Goal: Task Accomplishment & Management: Use online tool/utility

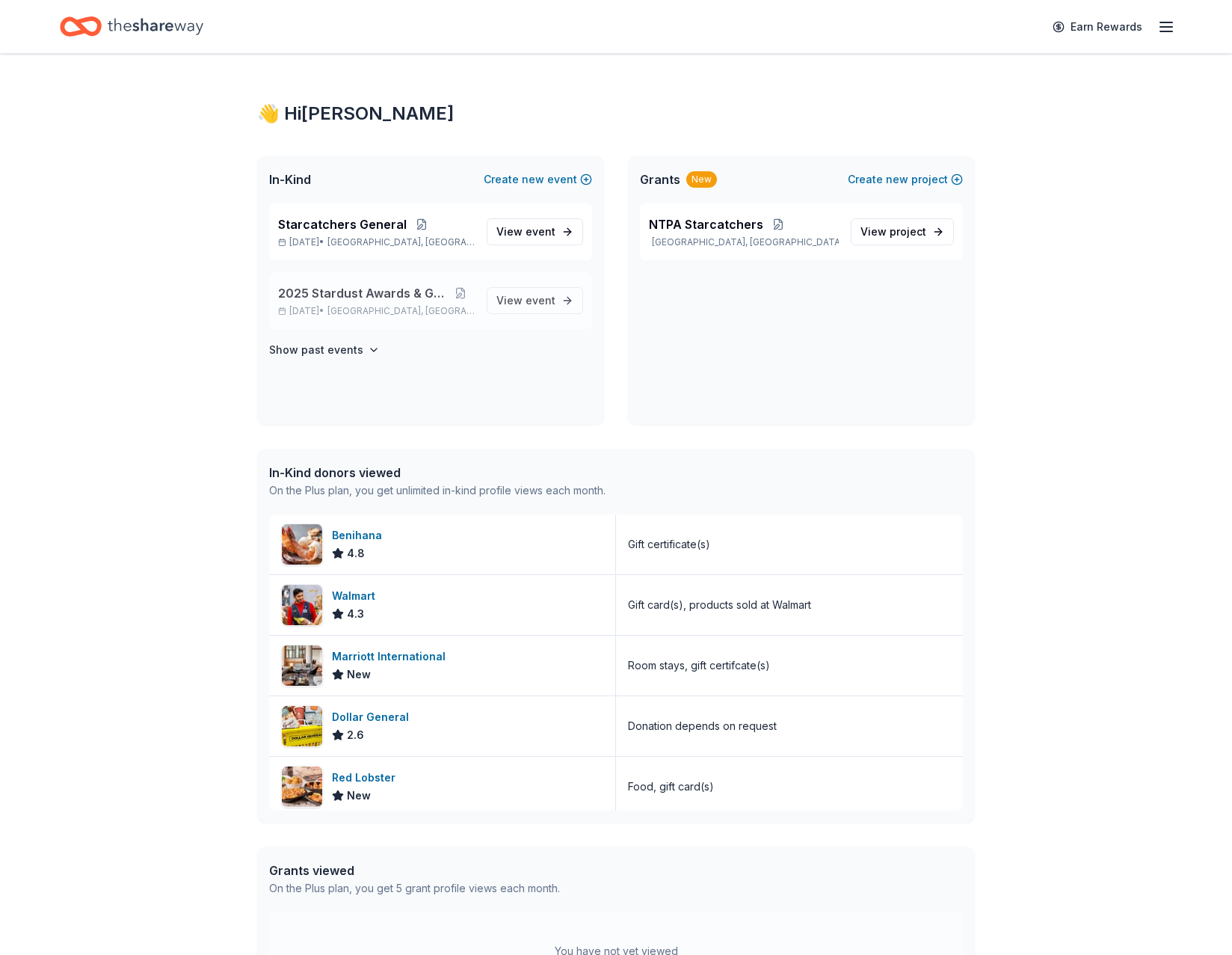
click at [339, 301] on span "2025 Stardust Awards & Gala" at bounding box center [361, 294] width 168 height 18
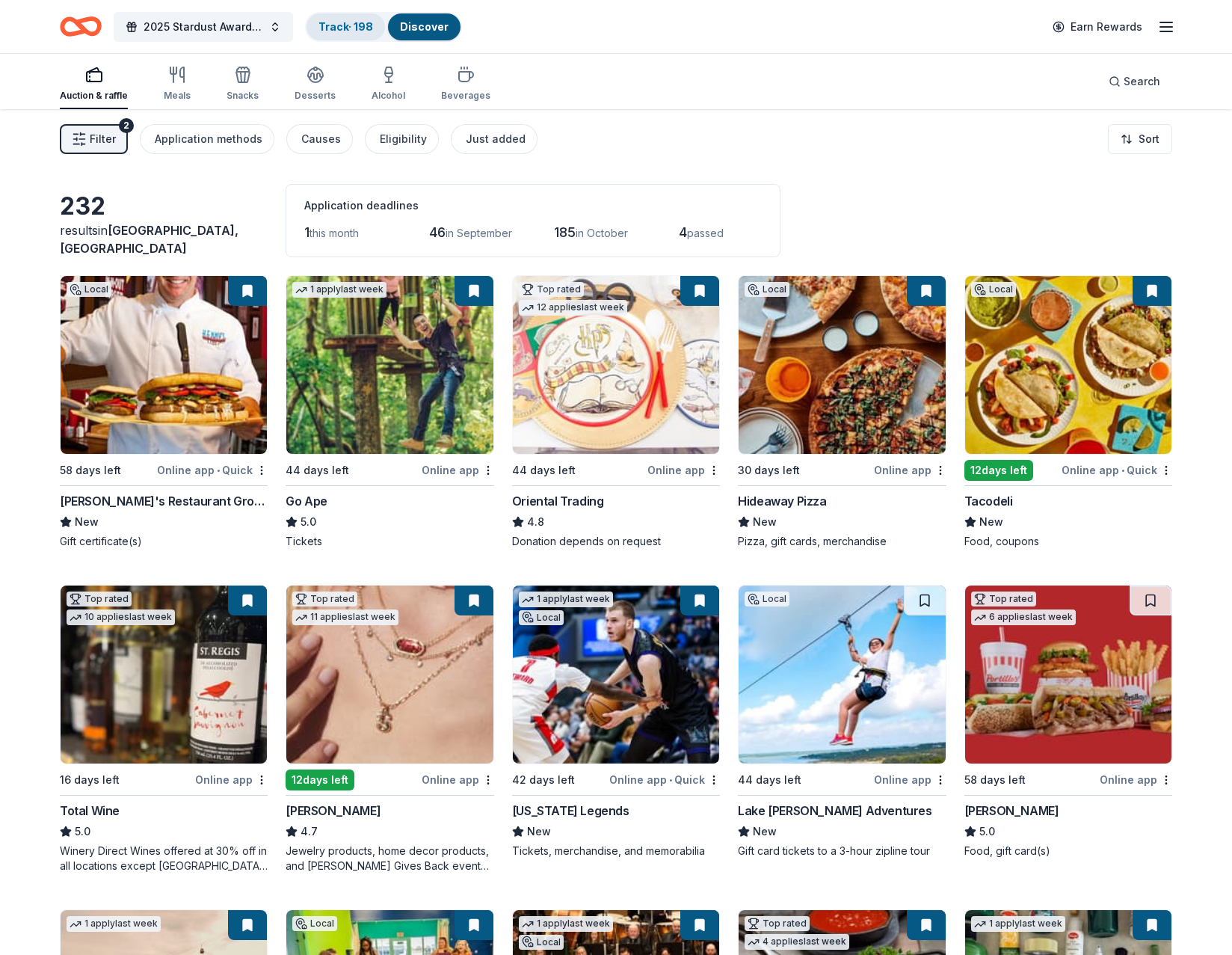
click at [352, 24] on link "Track · 198" at bounding box center [345, 26] width 54 height 13
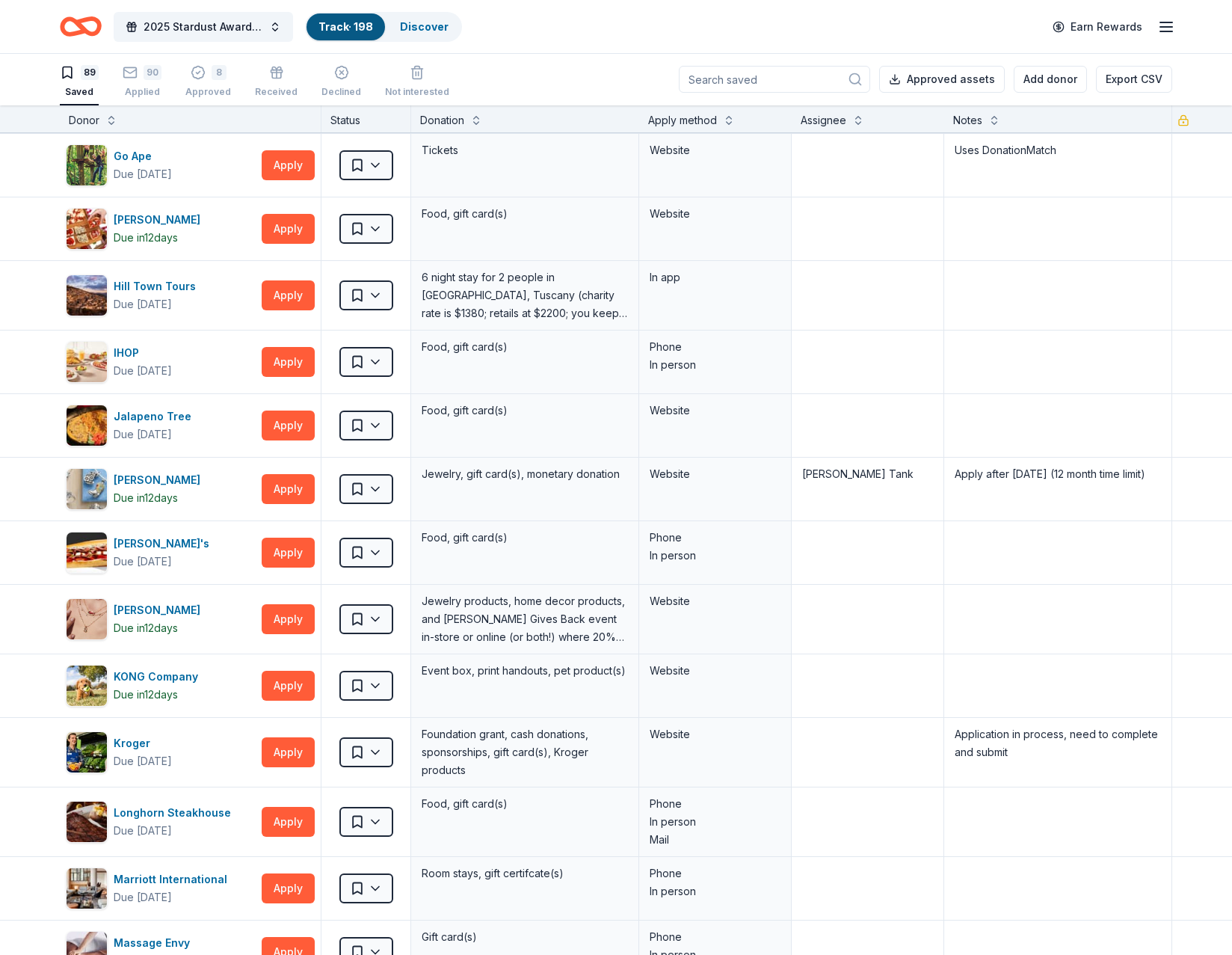
scroll to position [2166, 0]
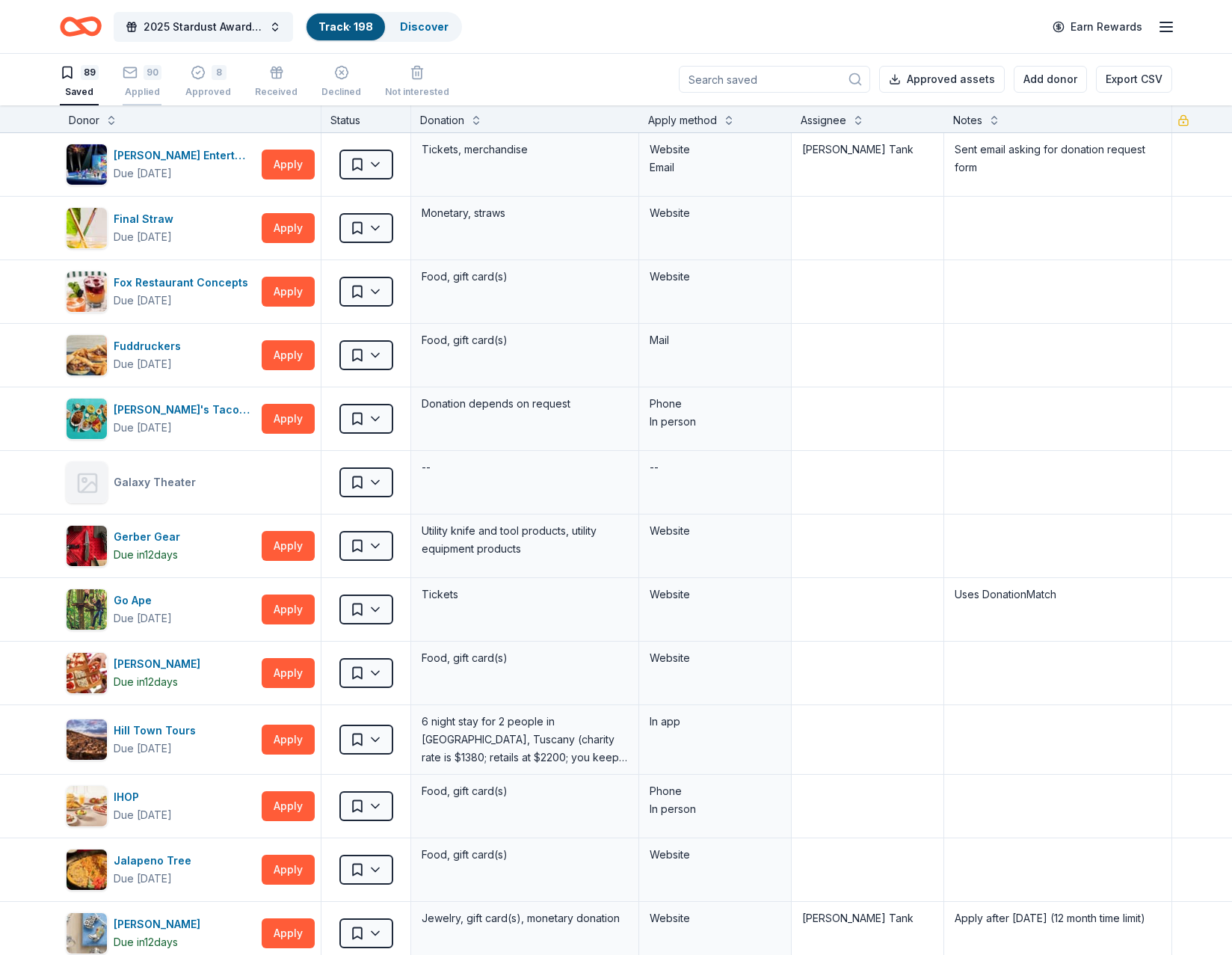
click at [135, 68] on rect "button" at bounding box center [130, 72] width 13 height 10
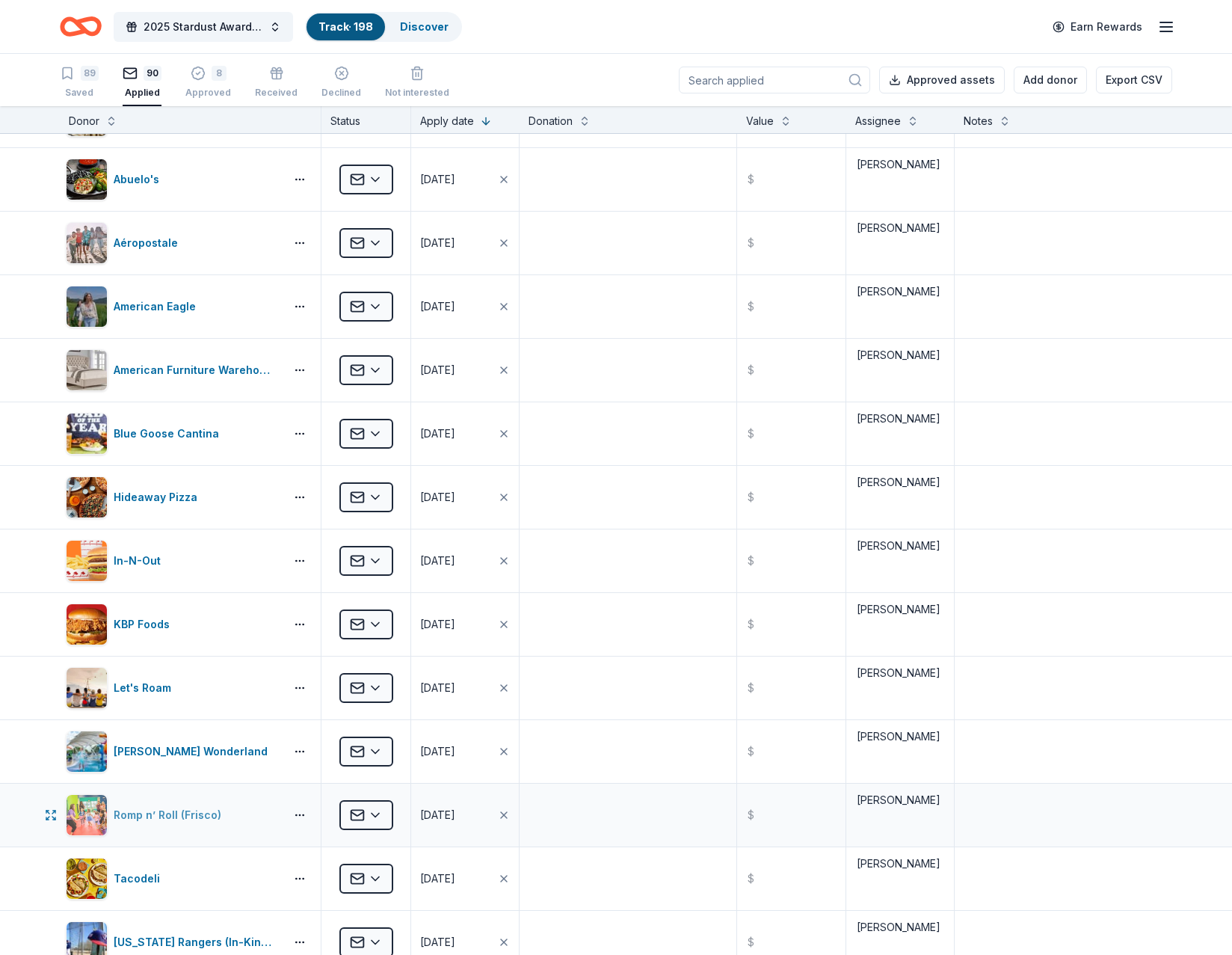
scroll to position [4356, 0]
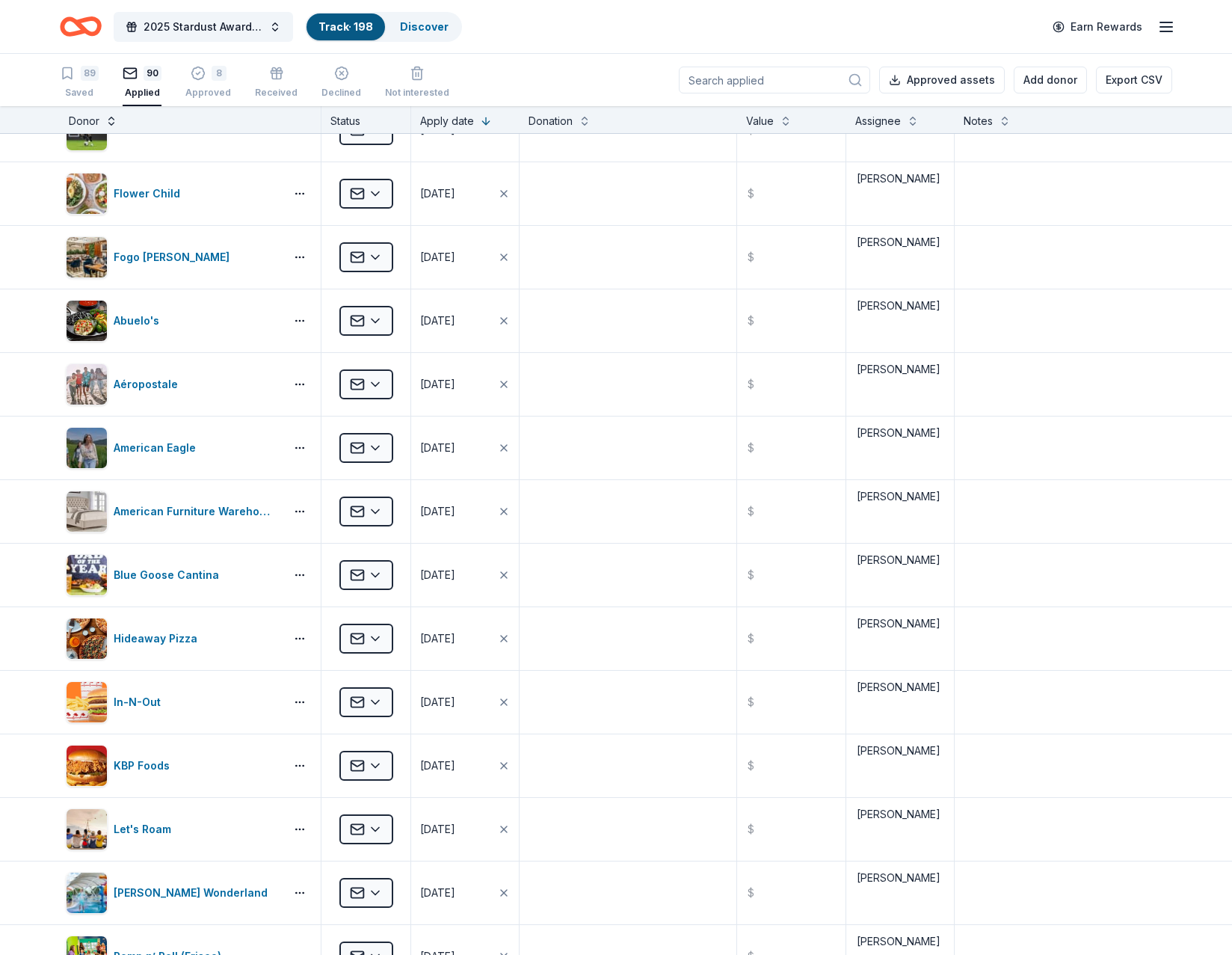
click at [118, 125] on div "Donor" at bounding box center [190, 121] width 243 height 18
click at [113, 124] on button at bounding box center [111, 120] width 12 height 15
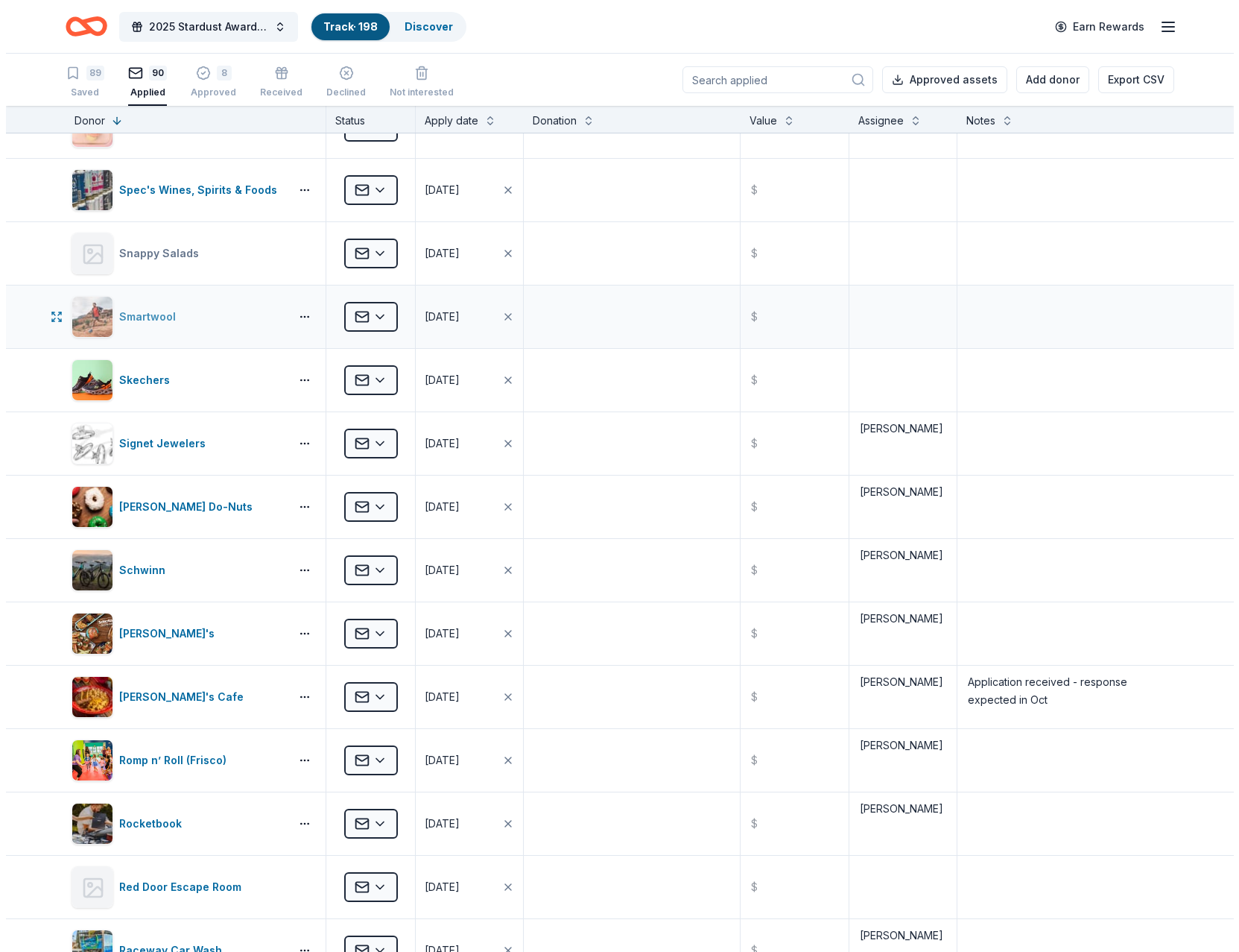
scroll to position [1138, 0]
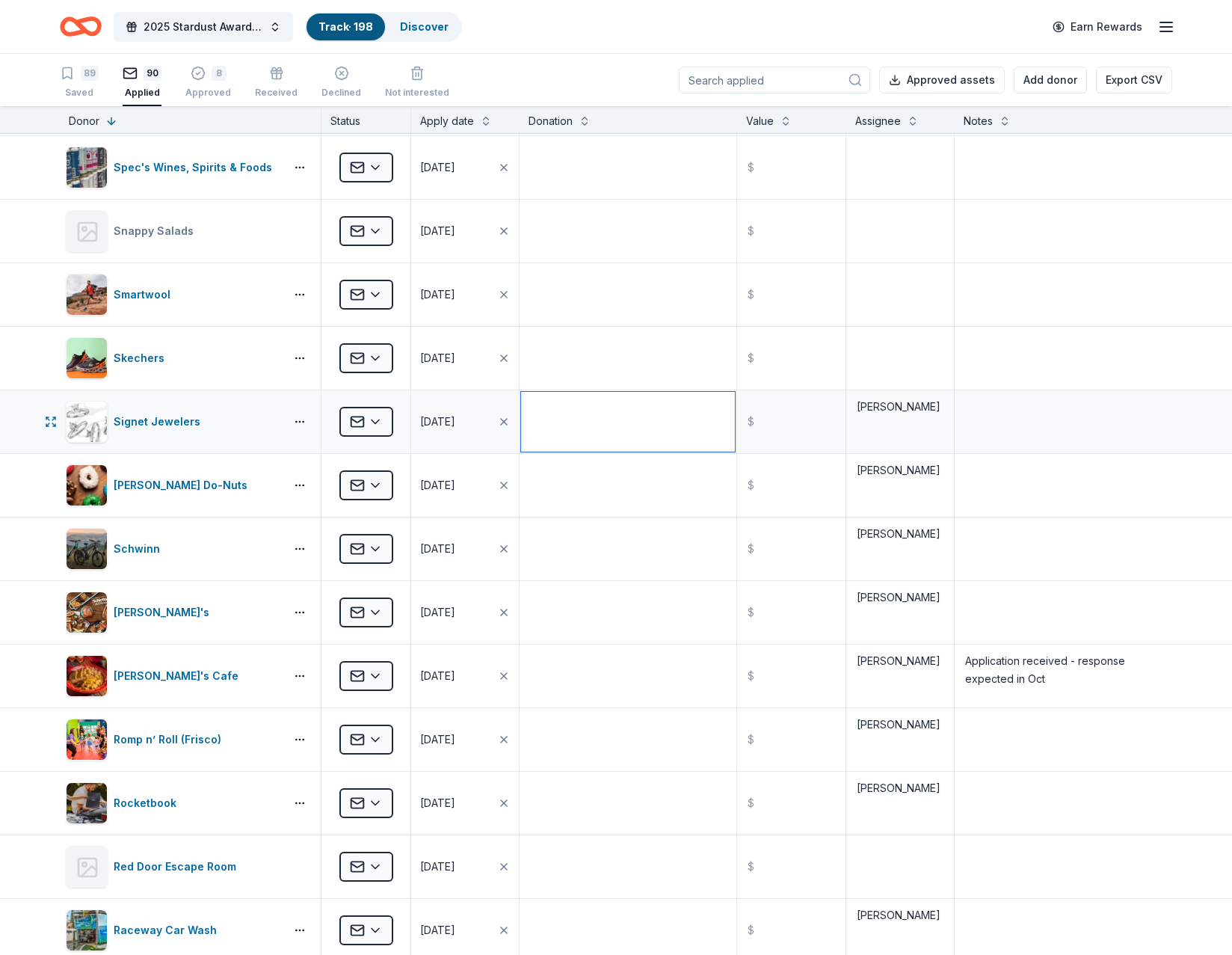
click at [643, 410] on textarea at bounding box center [628, 421] width 214 height 60
click at [365, 420] on html "2025 Stardust Awards & Gala Track · 198 Discover Earn Rewards 89 Saved 90 Appli…" at bounding box center [616, 478] width 1232 height 955
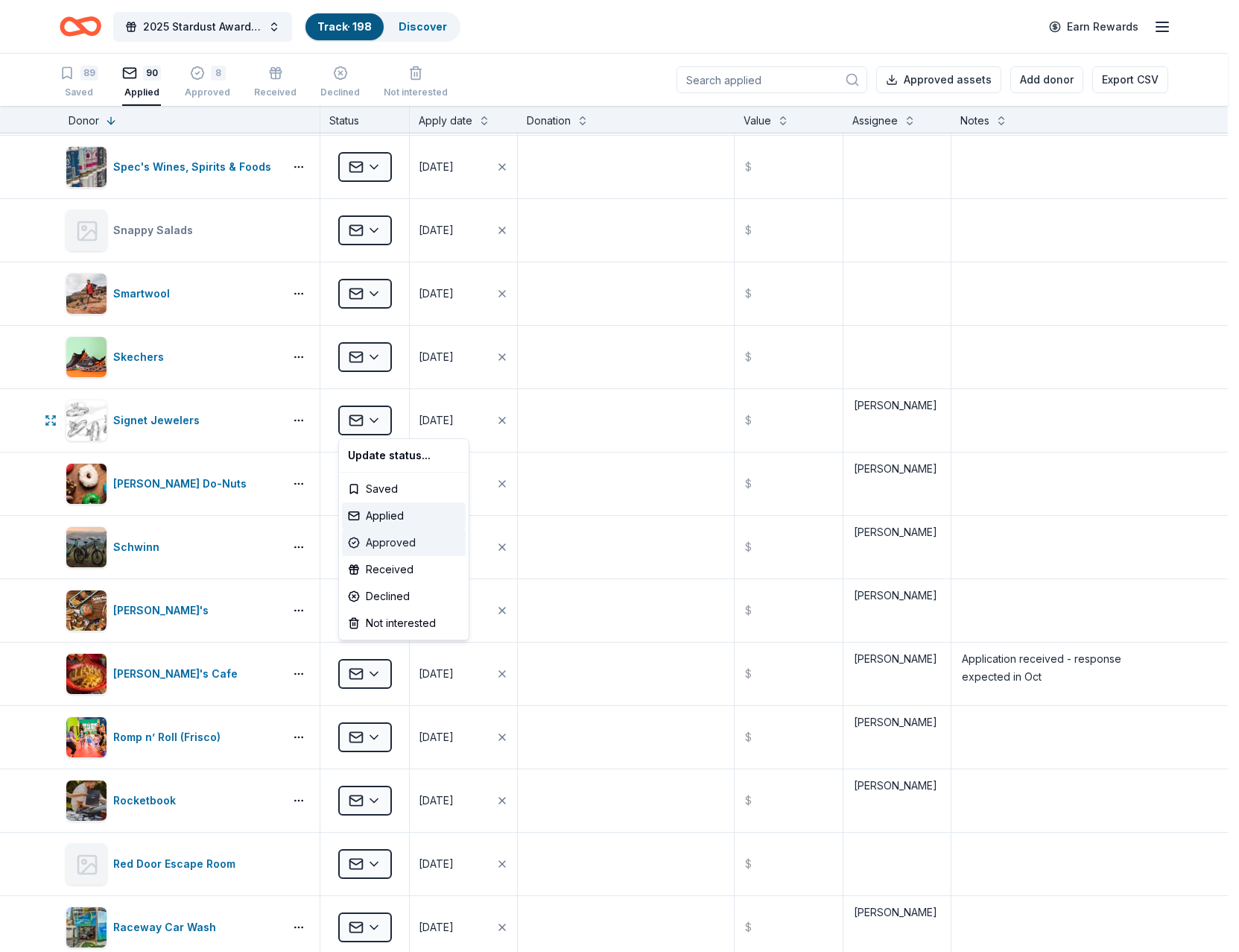
click at [379, 537] on div "Approved" at bounding box center [404, 543] width 124 height 27
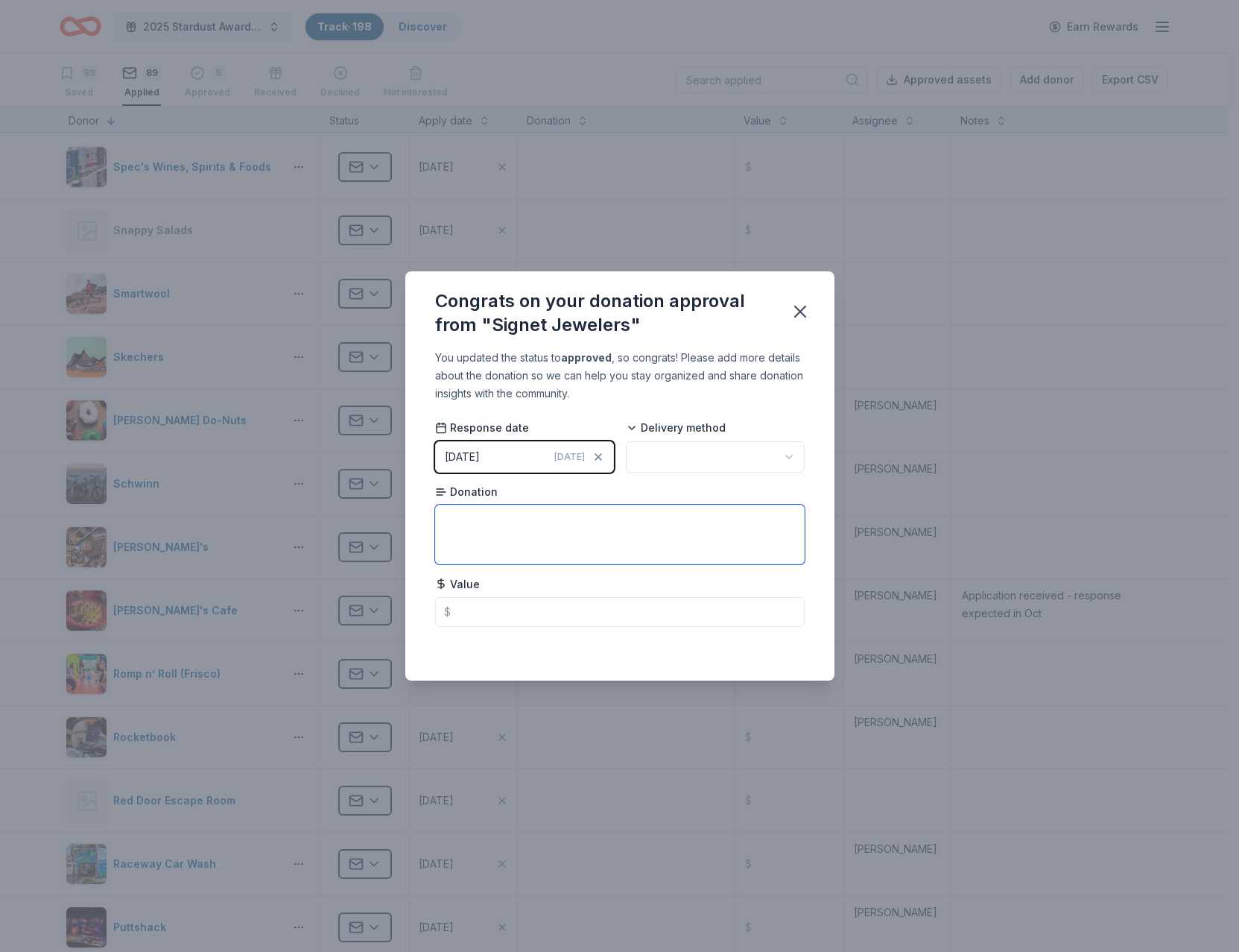
click at [476, 518] on textarea at bounding box center [620, 535] width 369 height 60
paste textarea "We are excited to share that your organization is eligible to receive a donatio…"
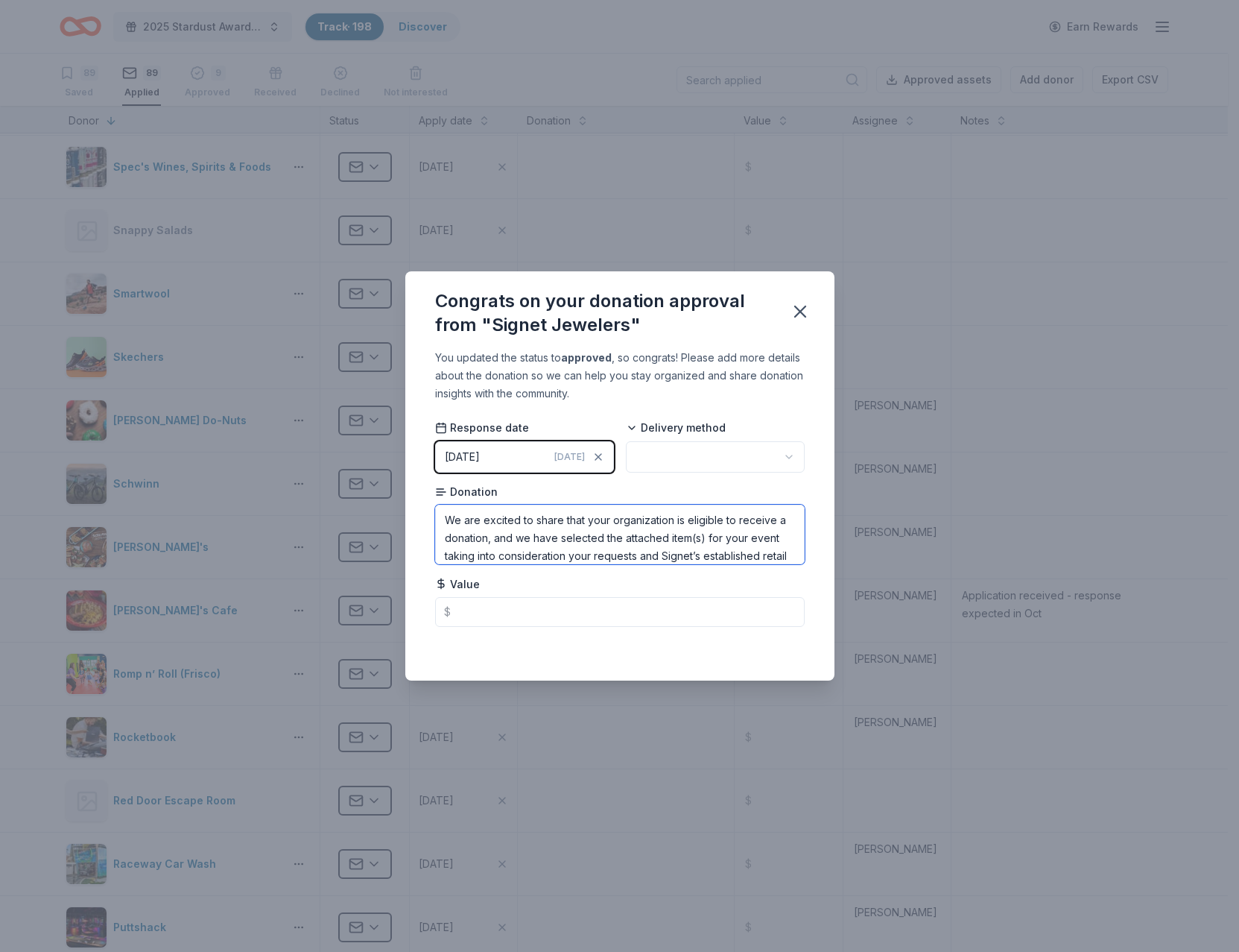
scroll to position [249, 0]
type textarea "We are excited to share that your organization is eligible to receive a donatio…"
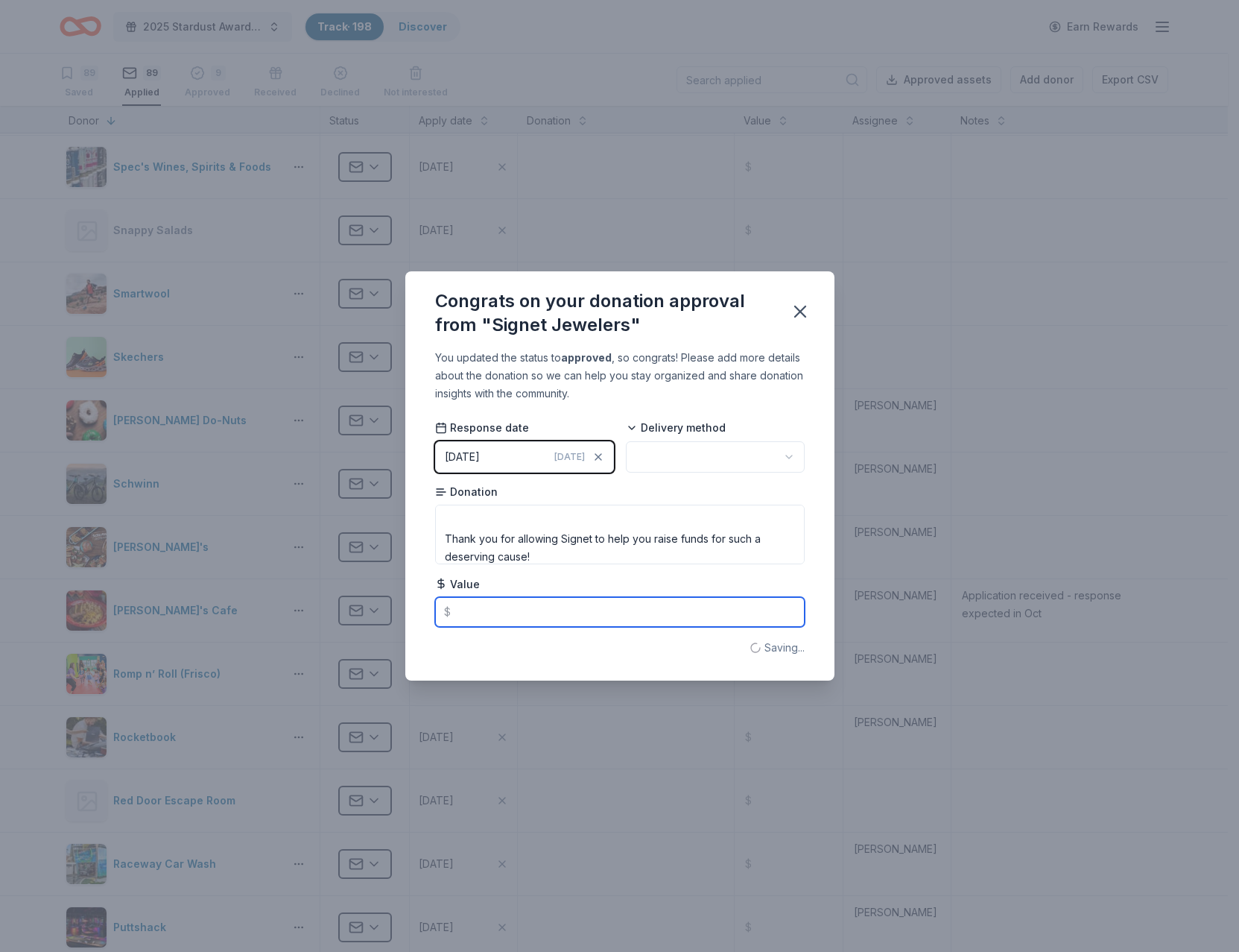
click at [490, 615] on input "text" at bounding box center [620, 611] width 369 height 30
type input "499.00"
click at [684, 455] on html "2025 Stardust Awards & Gala Track · 198 Discover Earn Rewards 89 Saved 89 Appli…" at bounding box center [620, 476] width 1239 height 952
click at [702, 460] on html "2025 Stardust Awards & Gala Track · 198 Discover Earn Rewards 89 Saved 89 Appli…" at bounding box center [620, 476] width 1239 height 952
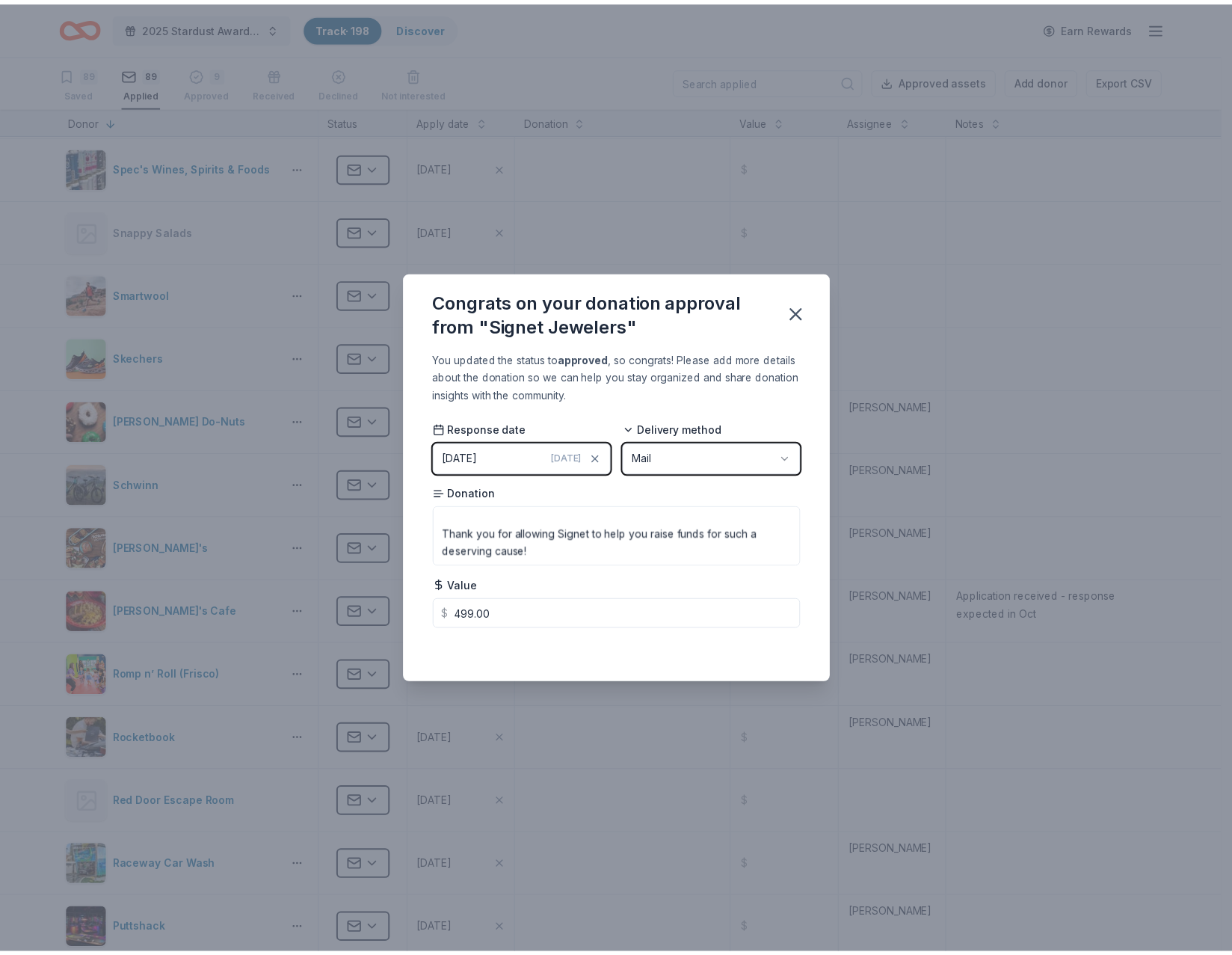
scroll to position [258, 0]
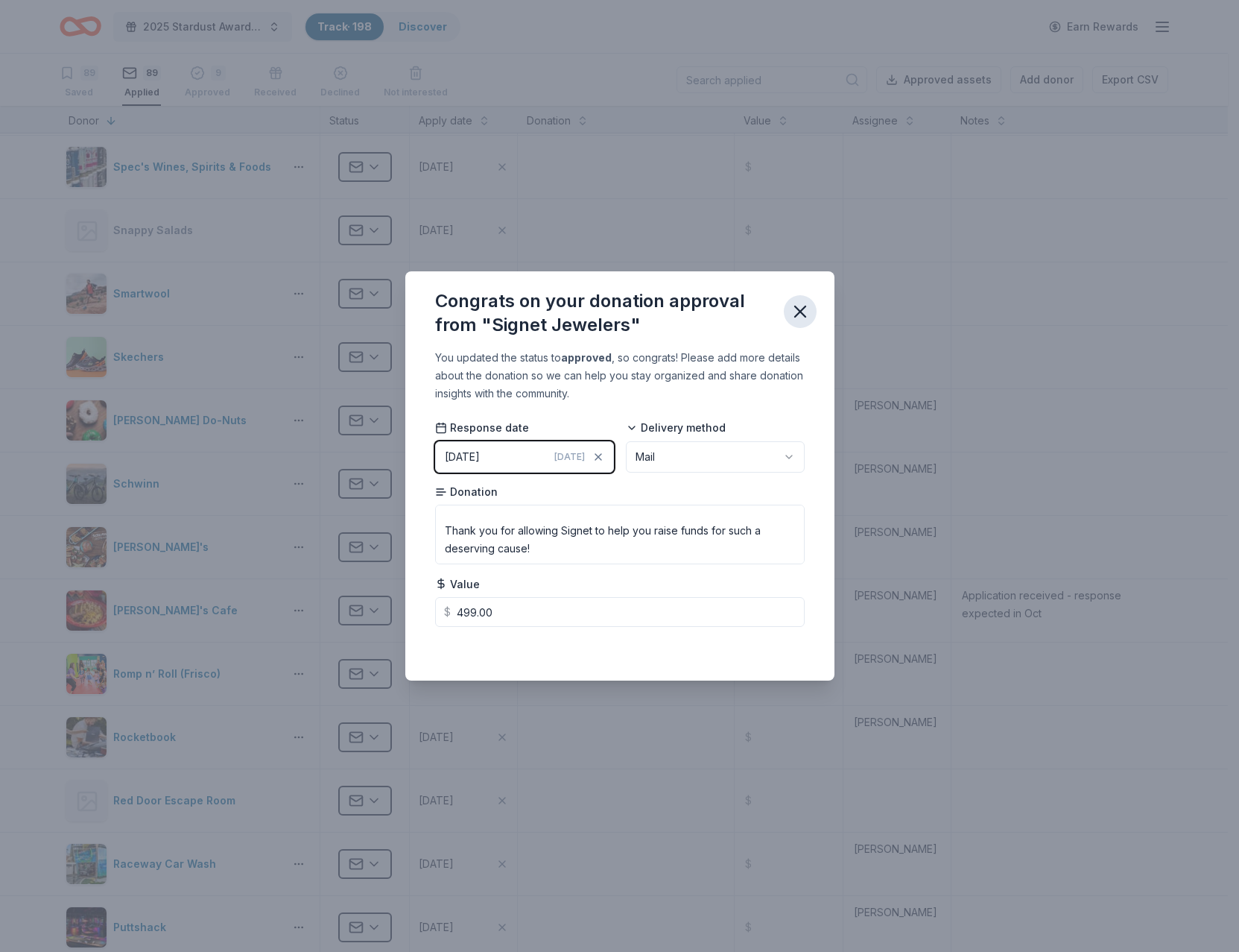
click at [806, 313] on icon "button" at bounding box center [800, 311] width 21 height 21
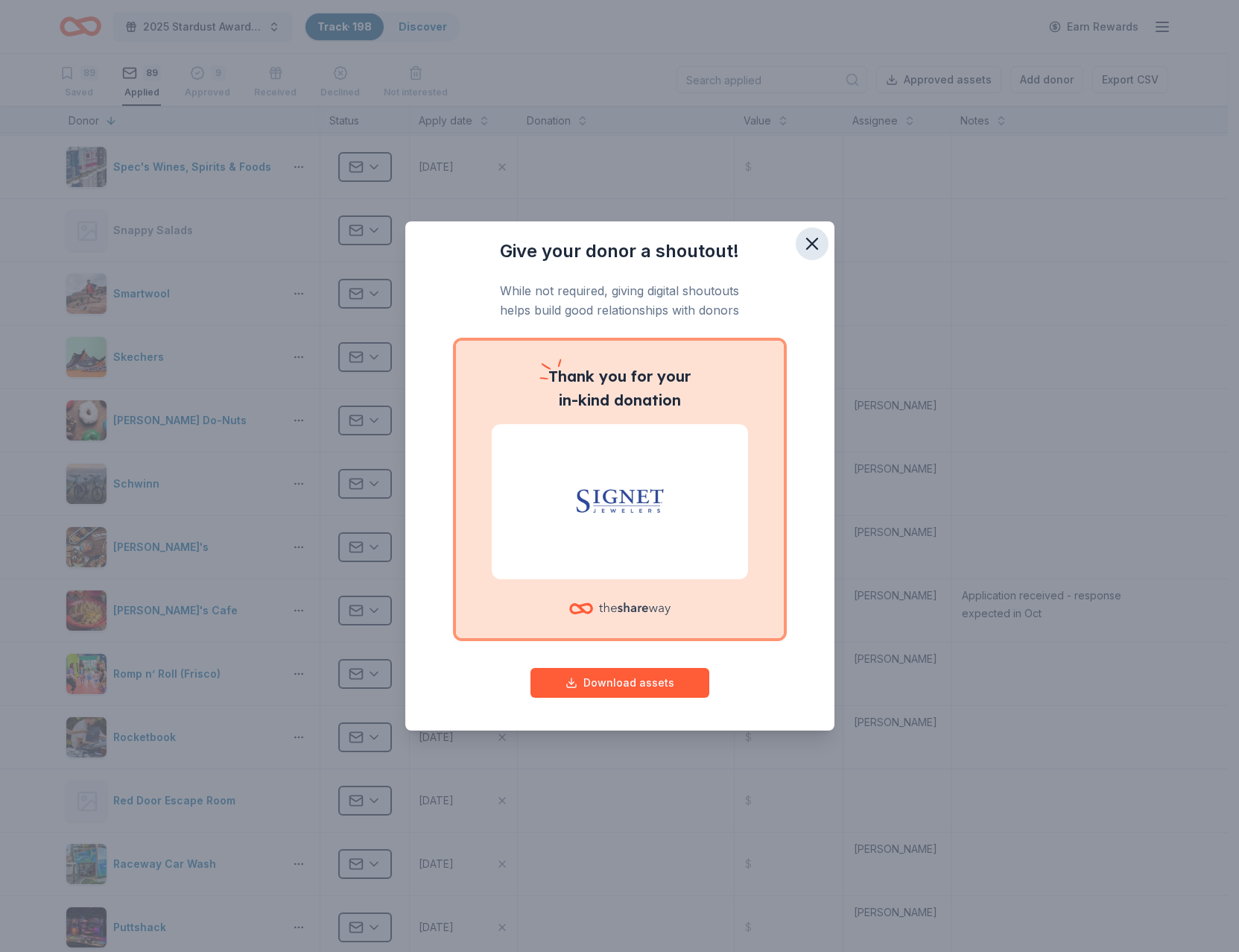
click at [807, 234] on icon "button" at bounding box center [812, 243] width 21 height 21
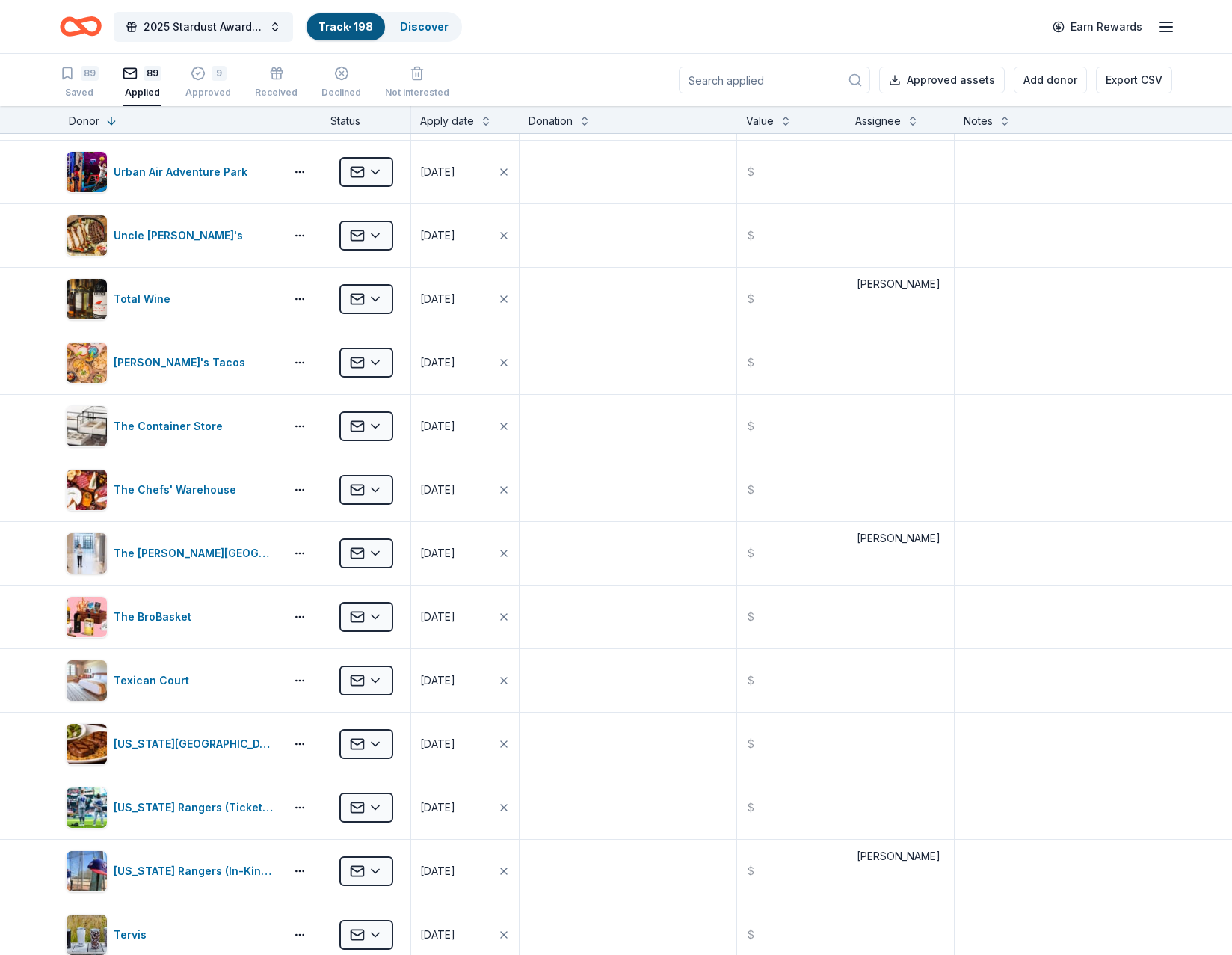
scroll to position [0, 0]
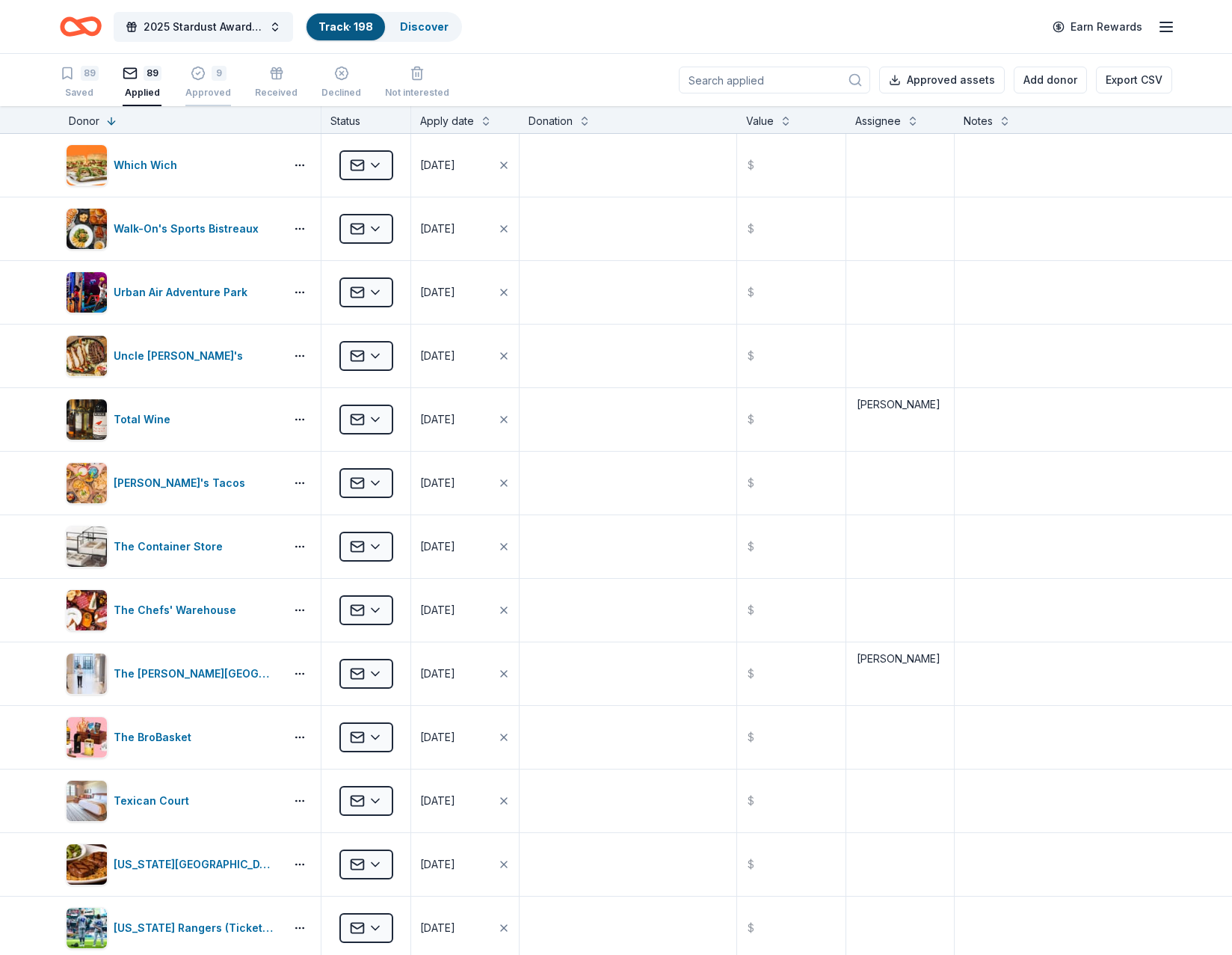
click at [202, 82] on div "9 Approved" at bounding box center [208, 82] width 45 height 33
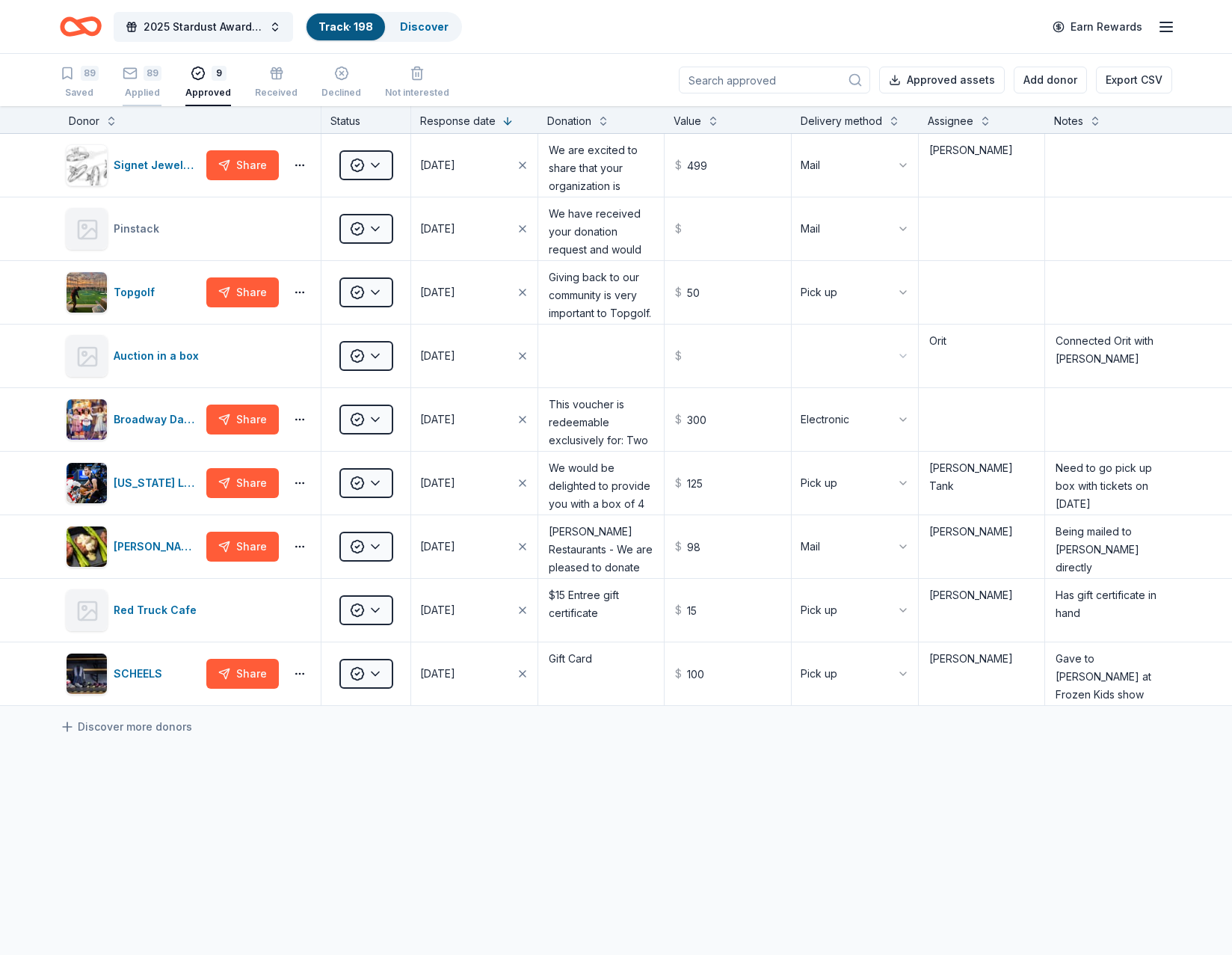
click at [131, 75] on icon "button" at bounding box center [130, 73] width 15 height 15
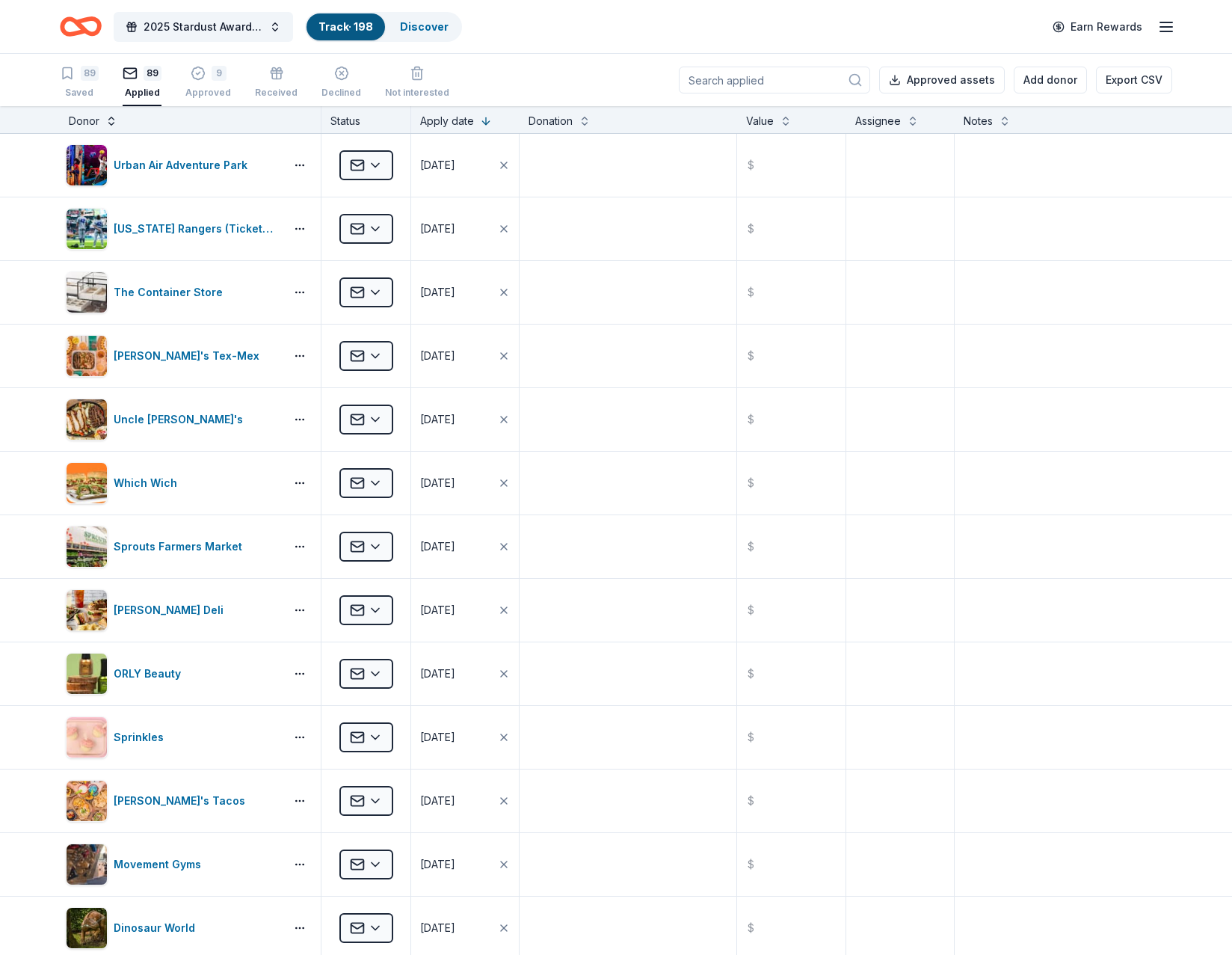
click at [111, 121] on button at bounding box center [111, 120] width 12 height 15
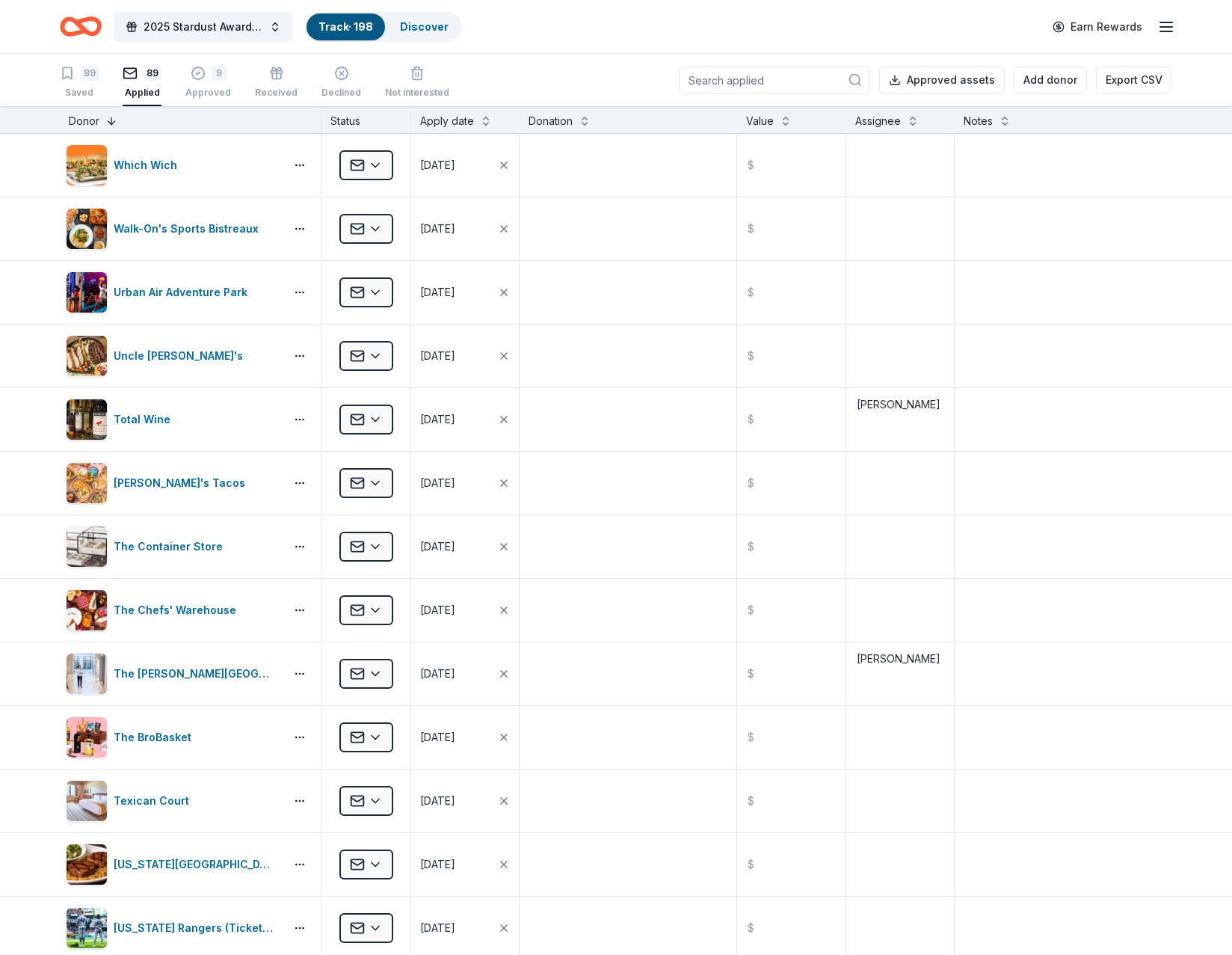
click at [111, 121] on button at bounding box center [111, 120] width 12 height 15
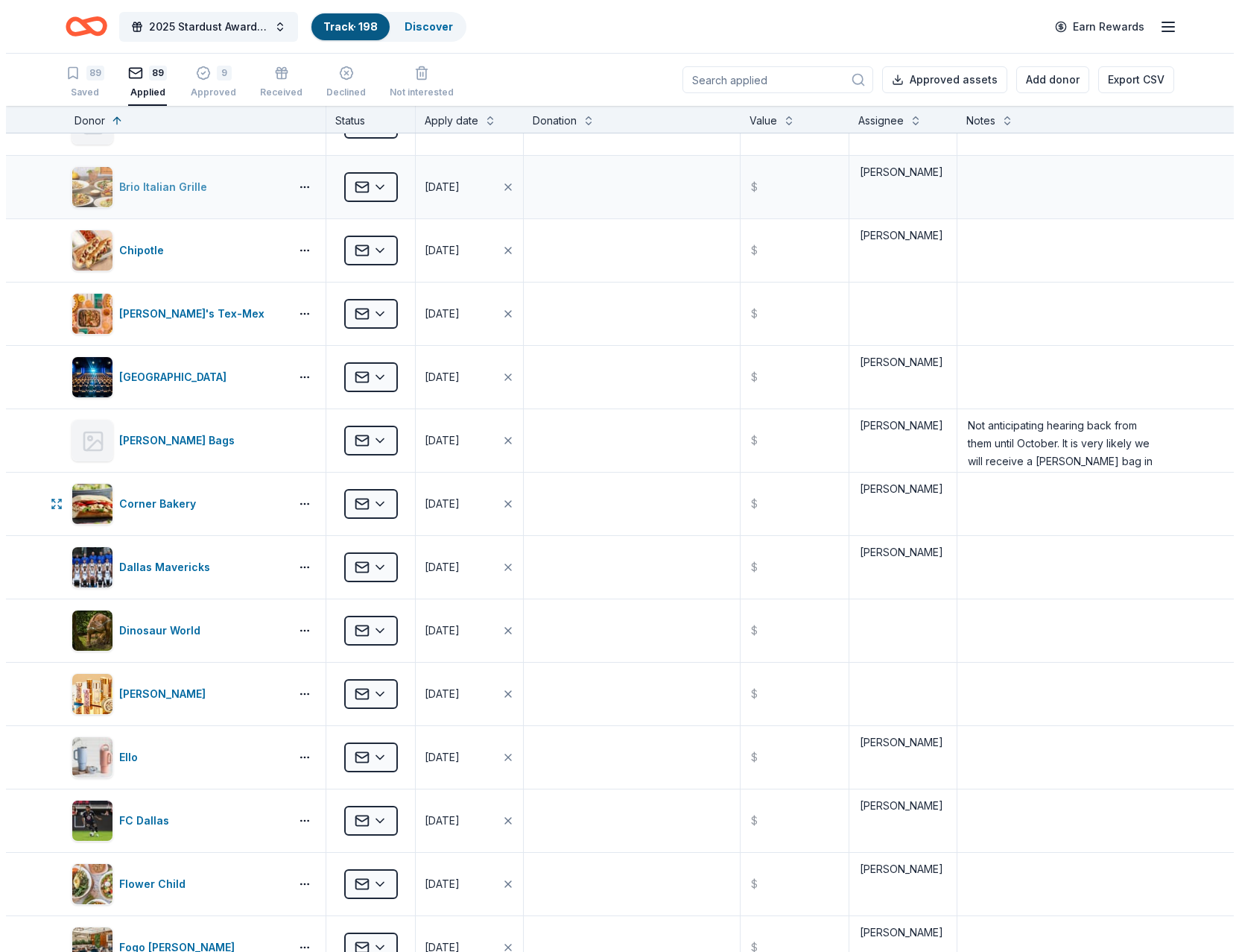
scroll to position [745, 0]
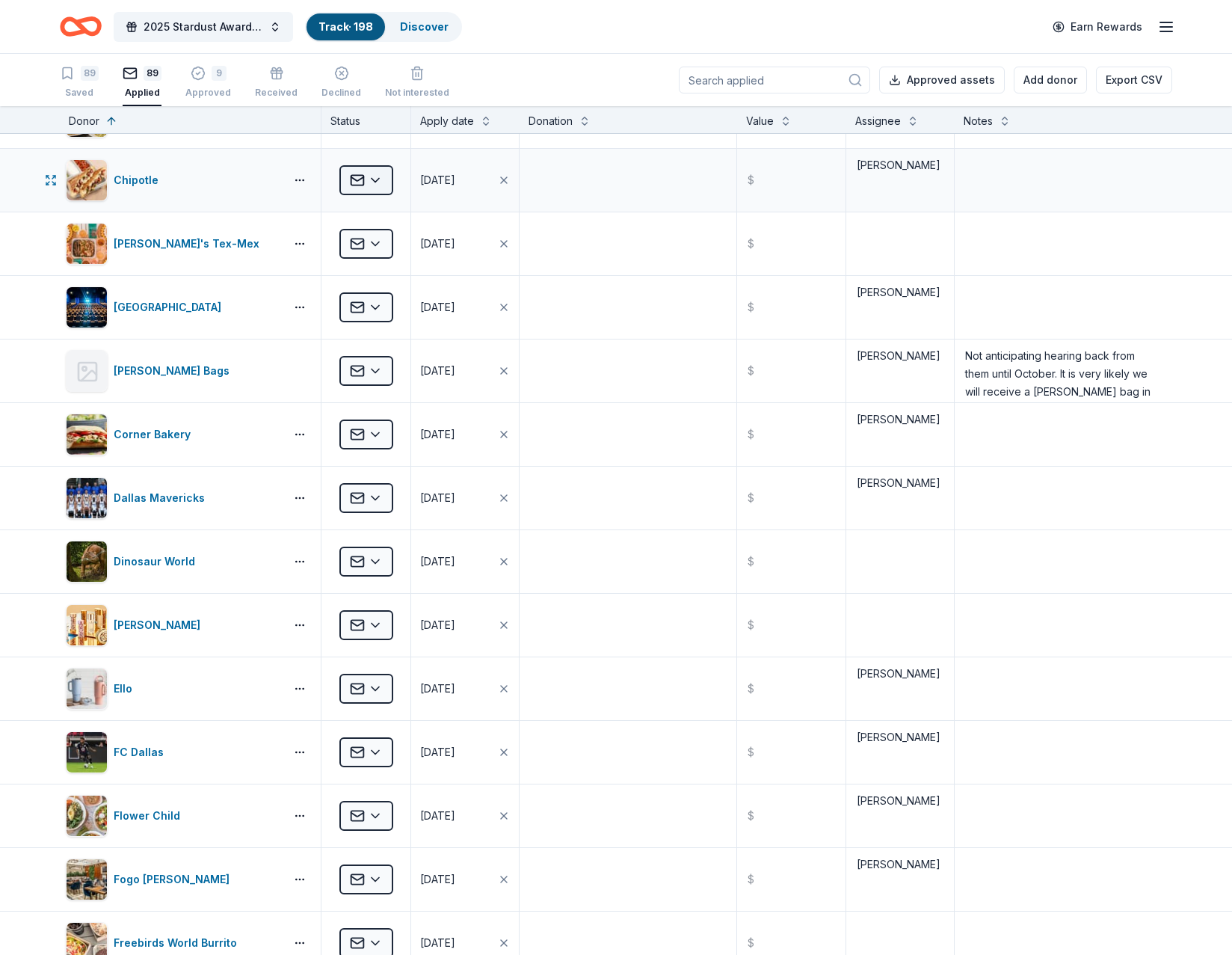
click at [379, 173] on html "2025 Stardust Awards & Gala Track · 198 Discover Earn Rewards 89 Saved 89 Appli…" at bounding box center [616, 478] width 1232 height 955
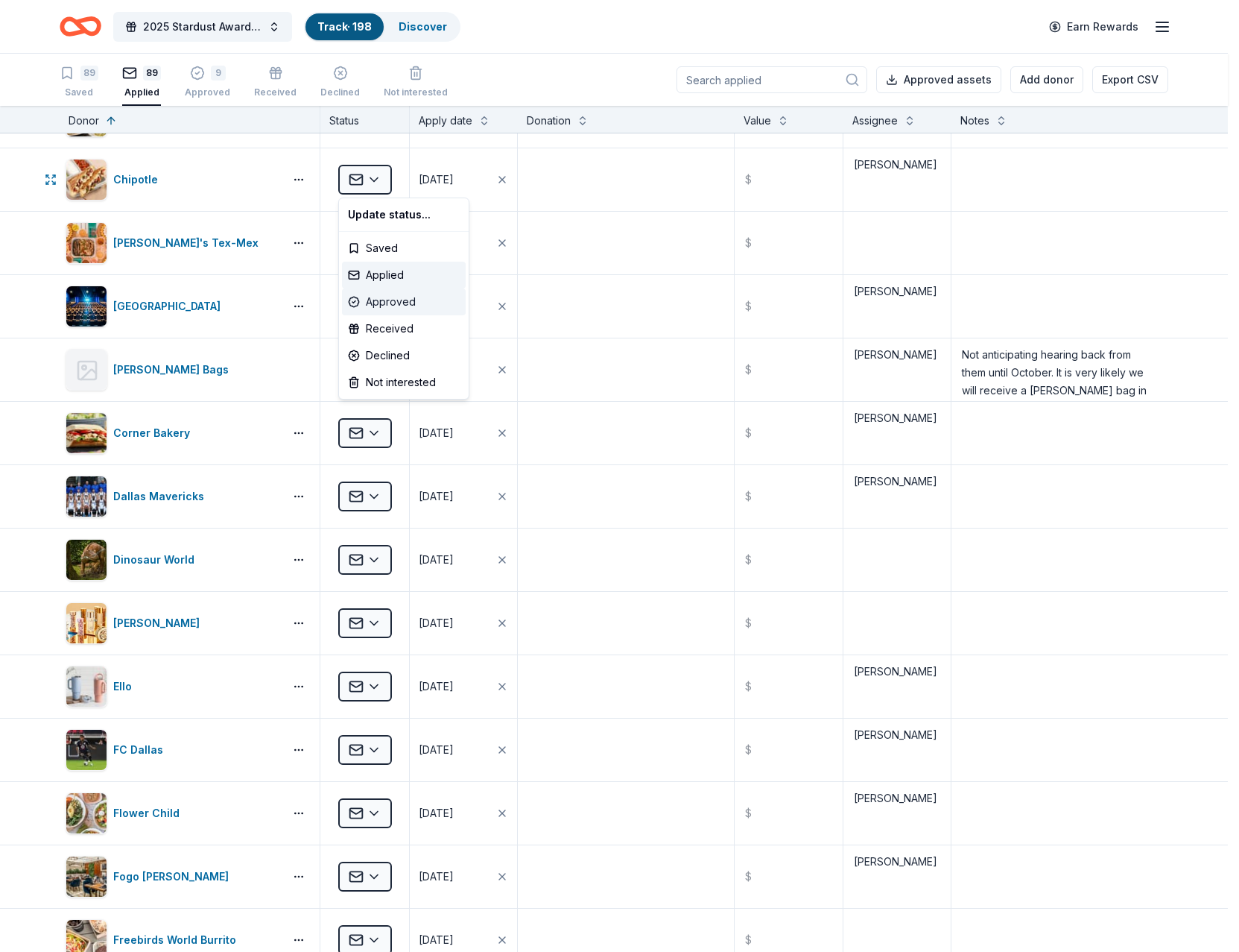
click at [389, 307] on div "Approved" at bounding box center [404, 302] width 124 height 27
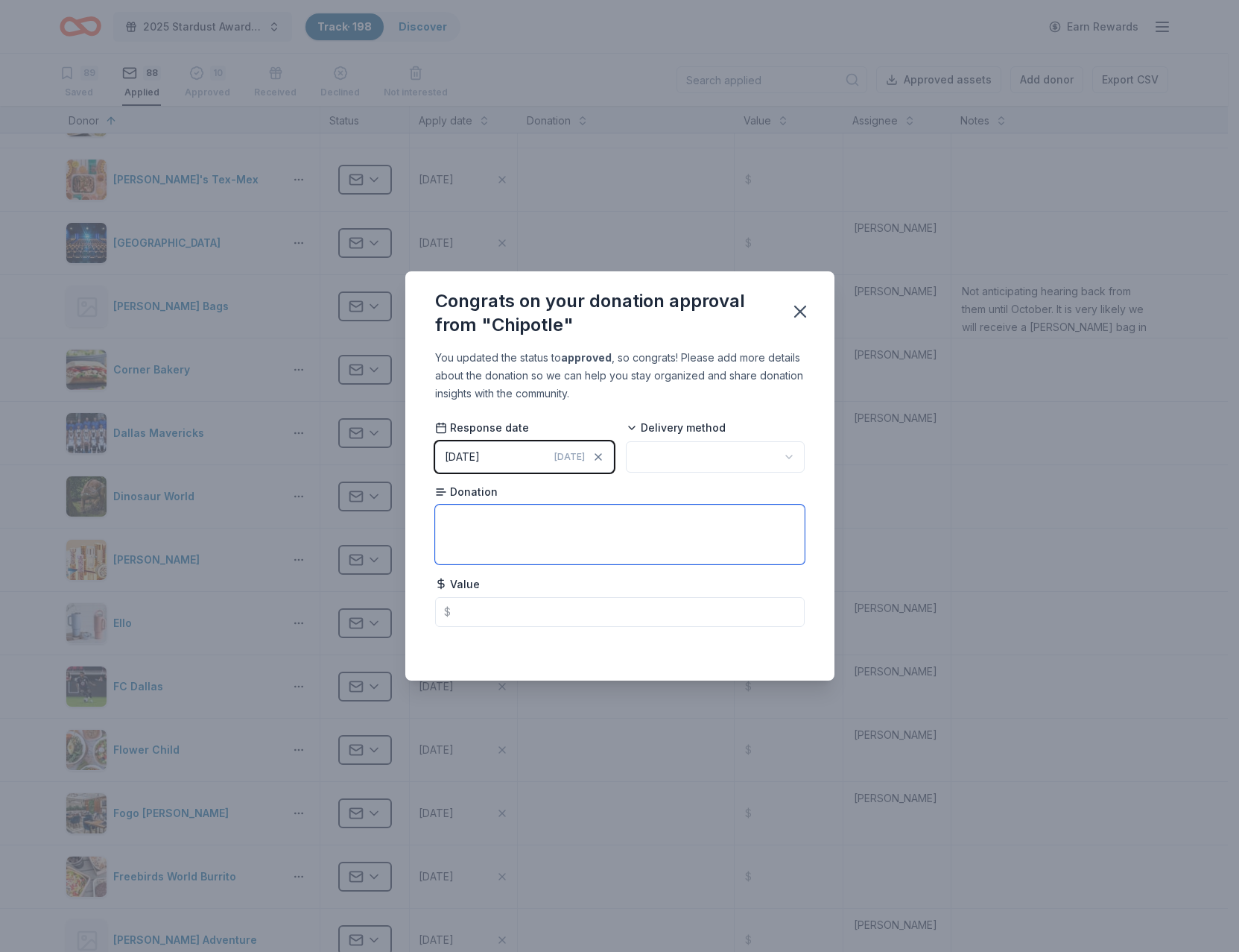
click at [505, 527] on textarea at bounding box center [620, 535] width 369 height 60
paste textarea "Congratulations – your event donation has been approved! You will be receiving …"
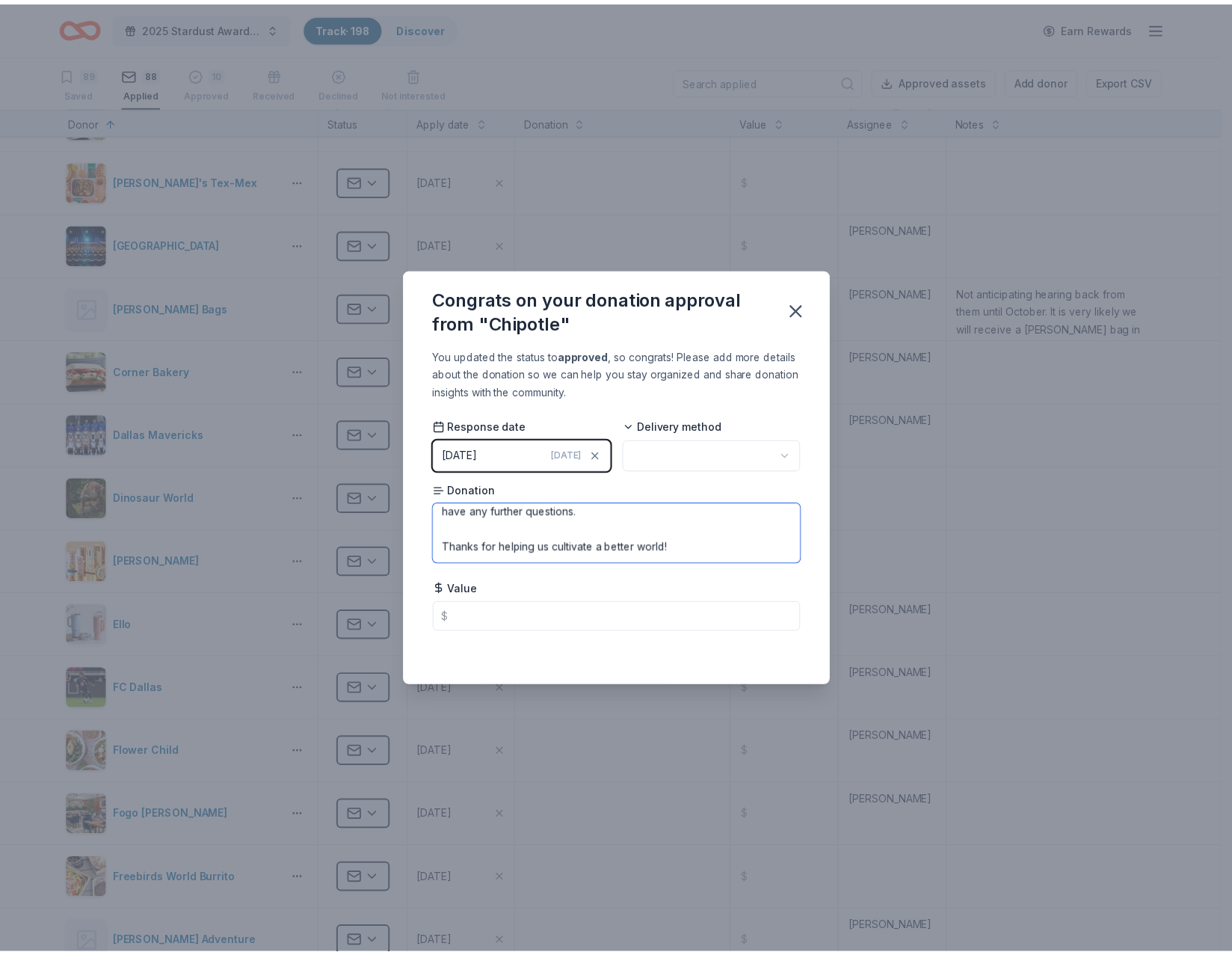
scroll to position [197, 0]
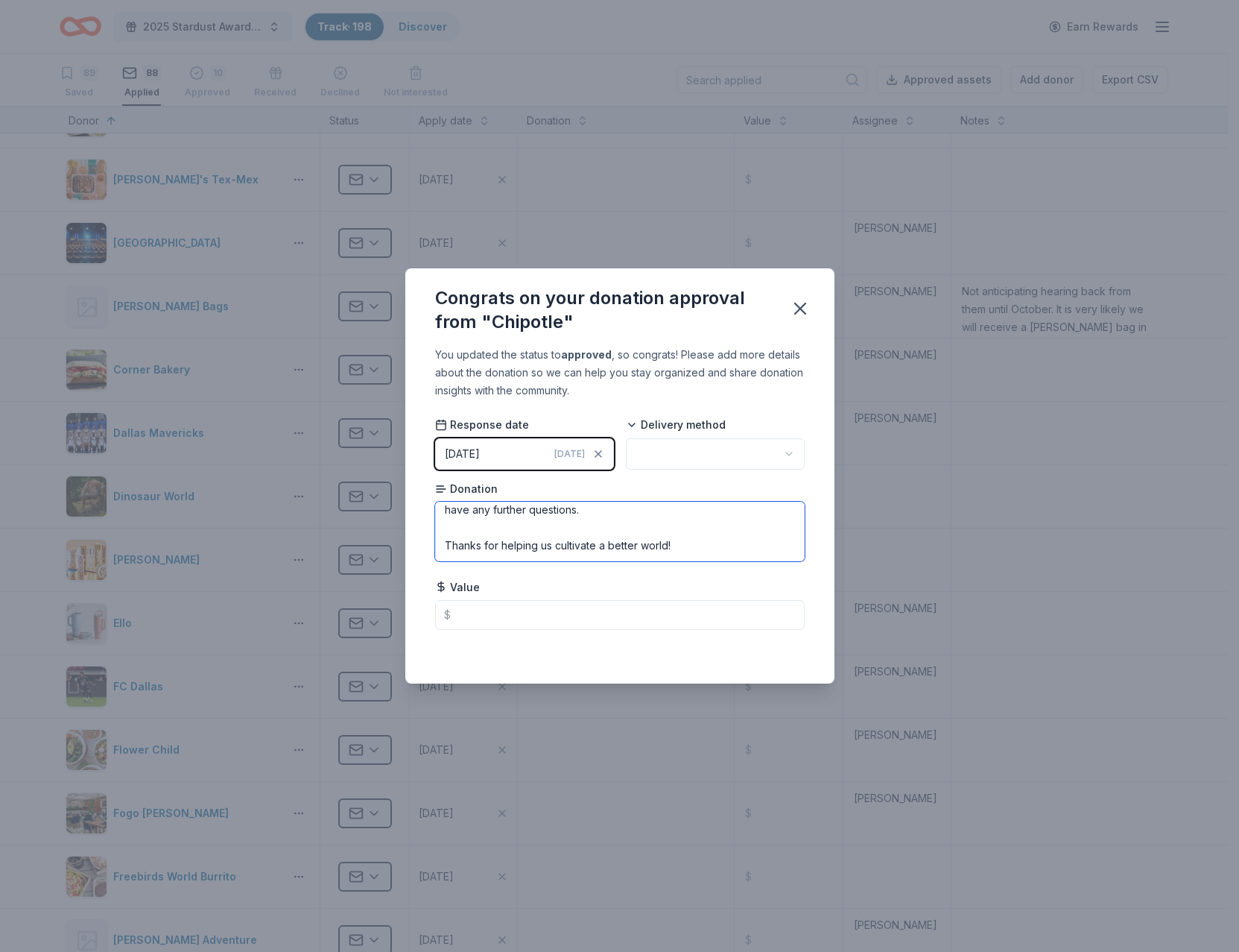
type textarea "Congratulations – your event donation has been approved! You will be receiving …"
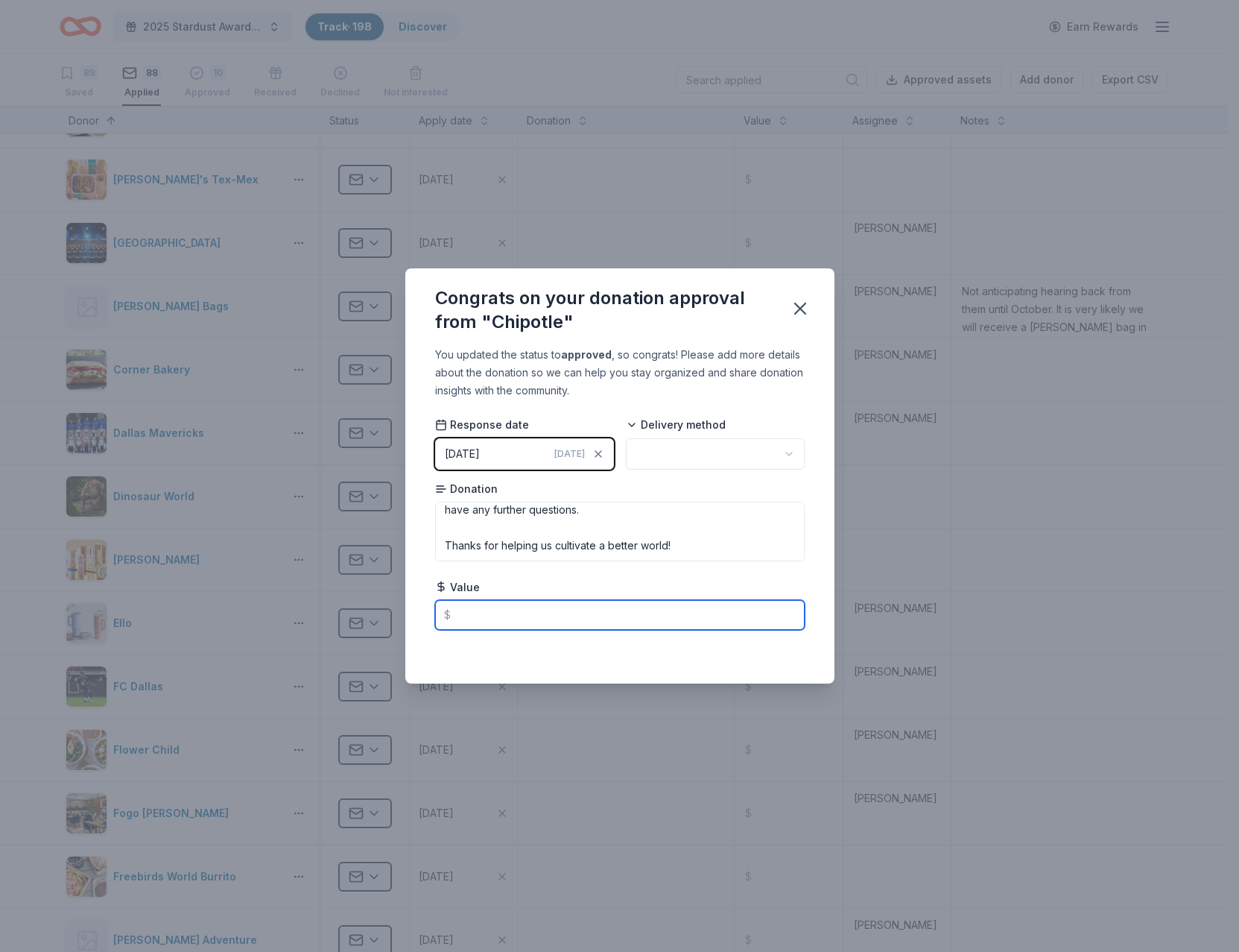
click at [510, 610] on input "text" at bounding box center [620, 614] width 369 height 30
click at [692, 449] on html "2025 Stardust Awards & Gala Track · 198 Discover Earn Rewards 89 Saved 88 Appli…" at bounding box center [620, 476] width 1239 height 952
type input "25.00"
click at [796, 313] on icon "button" at bounding box center [800, 309] width 11 height 11
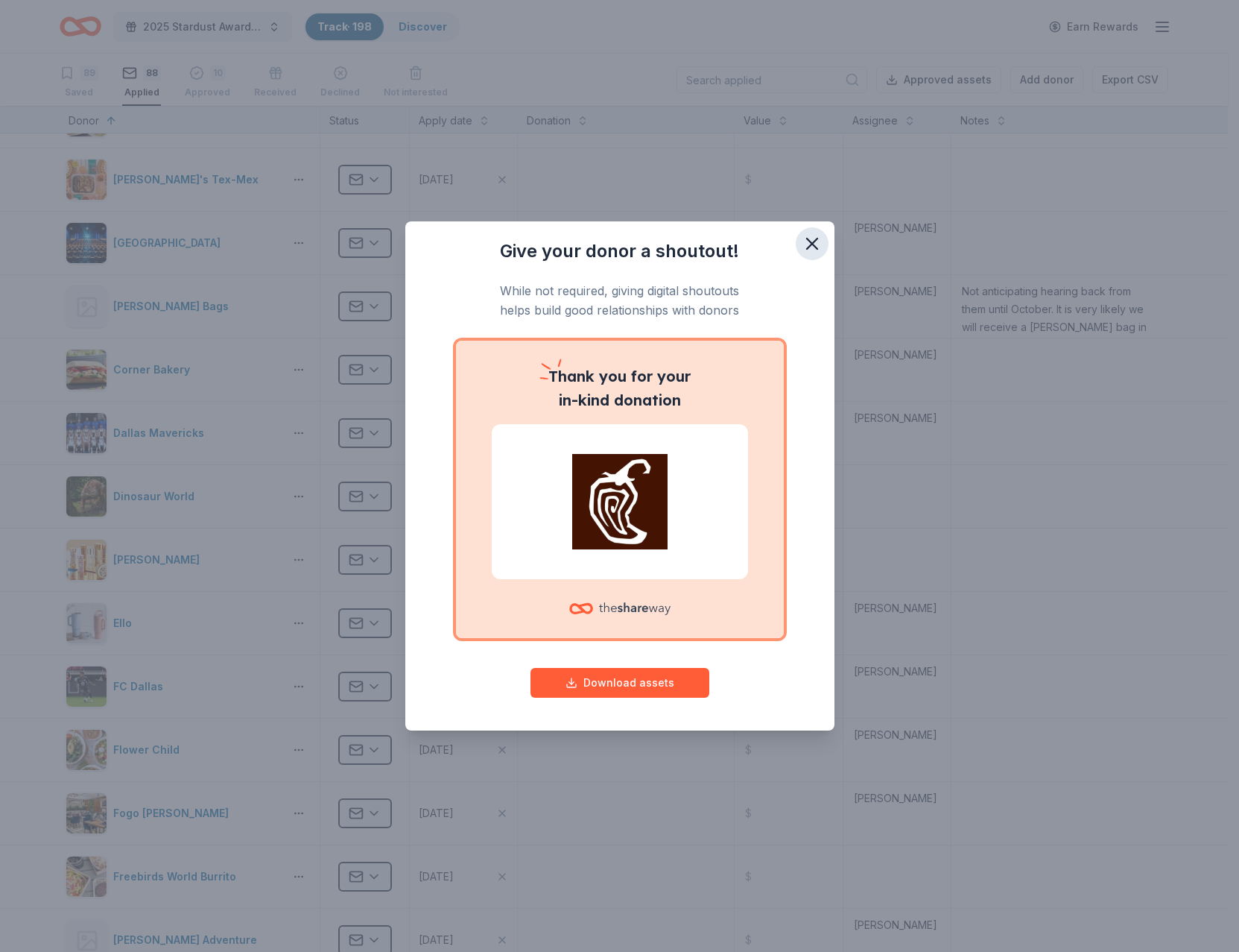
click at [810, 248] on icon "button" at bounding box center [812, 243] width 21 height 21
